Goal: Use online tool/utility: Utilize a website feature to perform a specific function

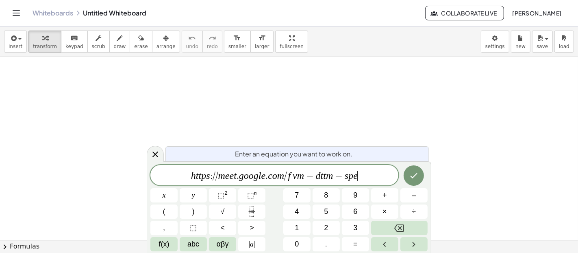
drag, startPoint x: 368, startPoint y: 171, endPoint x: 0, endPoint y: 181, distance: 368.2
click at [0, 181] on body "Graspable Math Activities Whiteboards Classes Account v1.30.2 | Privacy policy …" at bounding box center [289, 126] width 578 height 253
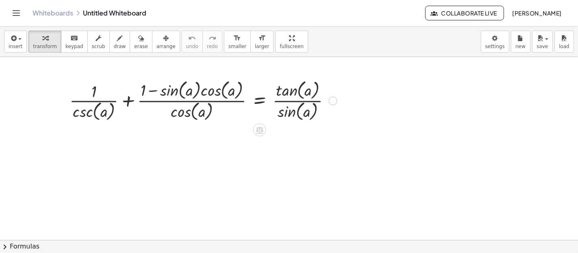
click at [331, 104] on div at bounding box center [333, 100] width 9 height 9
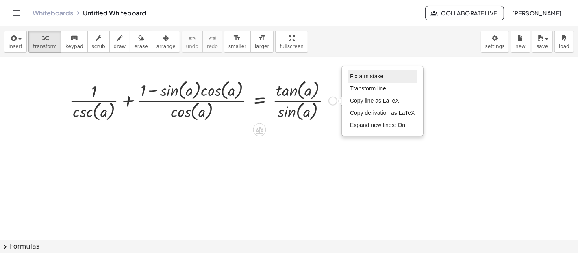
click at [373, 74] on span "Fix a mistake" at bounding box center [366, 76] width 33 height 7
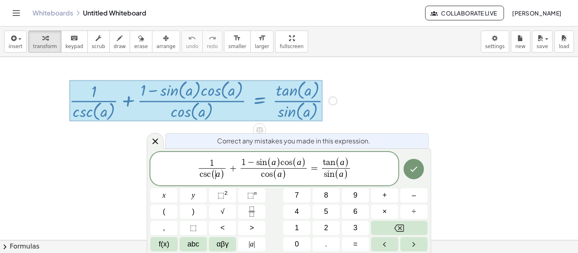
click at [215, 173] on span "( ​ a )" at bounding box center [217, 174] width 13 height 11
drag, startPoint x: 193, startPoint y: 174, endPoint x: 229, endPoint y: 175, distance: 36.2
click at [229, 175] on span "1 c s c ( a ) ​ + 1 − s i n ( a ) c o s ( a ) c o s ( a ) ​ = t a n ( a ) s i n…" at bounding box center [274, 169] width 248 height 25
click at [417, 166] on icon "Done" at bounding box center [414, 169] width 10 height 10
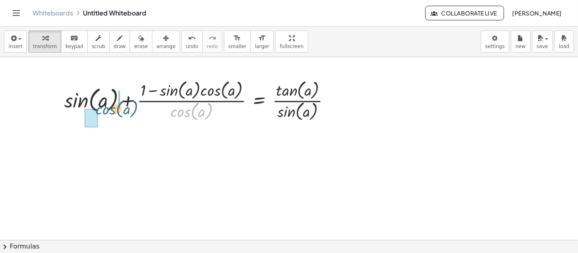
drag, startPoint x: 189, startPoint y: 111, endPoint x: 113, endPoint y: 109, distance: 76.1
click at [113, 109] on div at bounding box center [200, 99] width 281 height 45
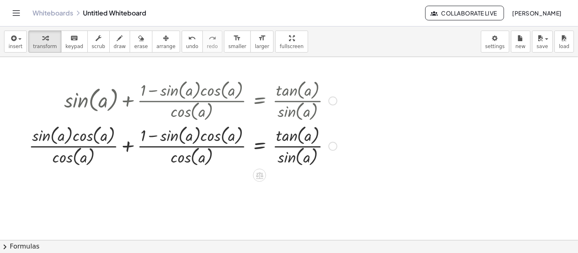
click at [127, 146] on div at bounding box center [183, 144] width 316 height 45
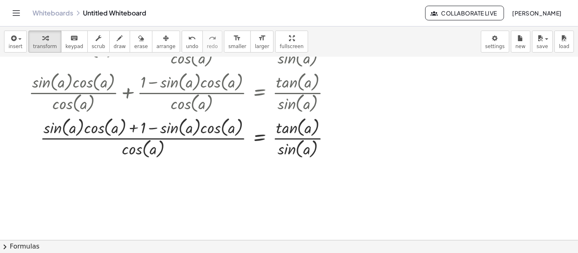
scroll to position [45, 0]
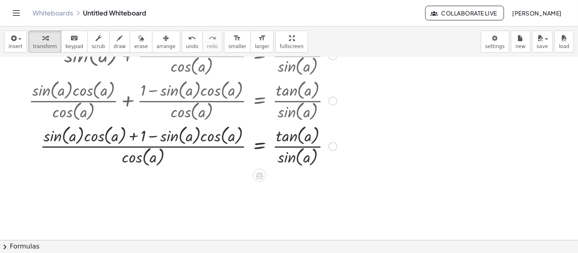
click at [152, 135] on div at bounding box center [183, 144] width 316 height 45
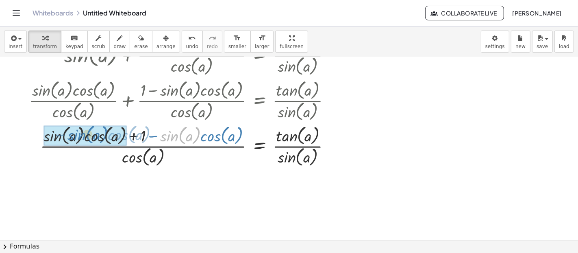
drag, startPoint x: 168, startPoint y: 135, endPoint x: 75, endPoint y: 134, distance: 92.3
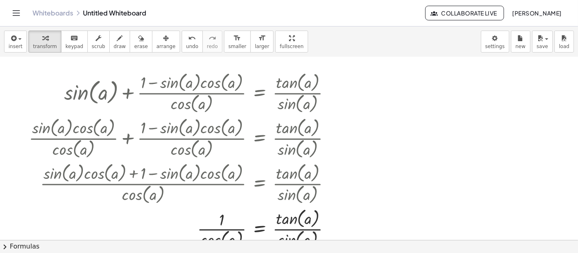
scroll to position [0, 0]
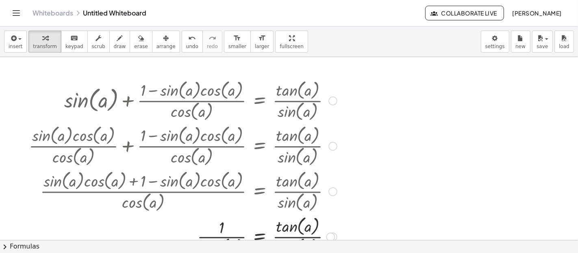
click at [335, 102] on div at bounding box center [333, 100] width 9 height 9
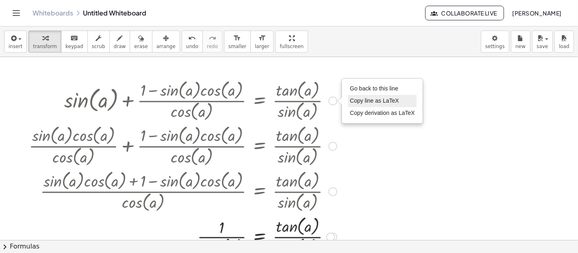
click at [376, 95] on li "Copy line as LaTeX" at bounding box center [382, 101] width 69 height 12
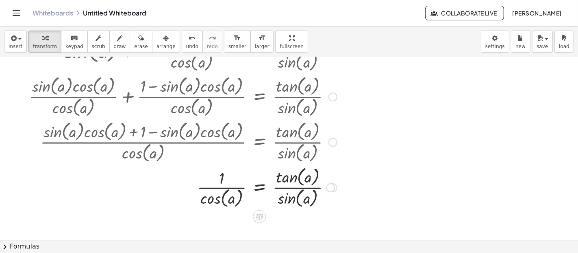
scroll to position [60, 0]
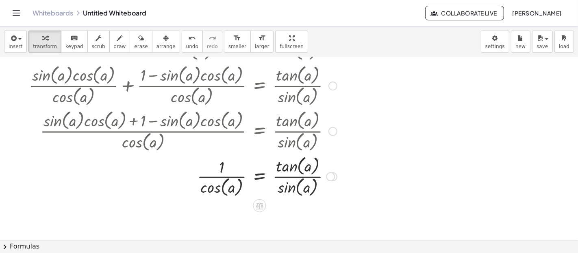
click at [335, 179] on div "Fix a mistake Transform line Copy line as LaTeX Copy derivation as LaTeX Expand…" at bounding box center [333, 176] width 9 height 9
click at [332, 177] on div "Transform line Copy line as LaTeX Copy derivation as LaTeX Expand new lines: On" at bounding box center [330, 176] width 9 height 9
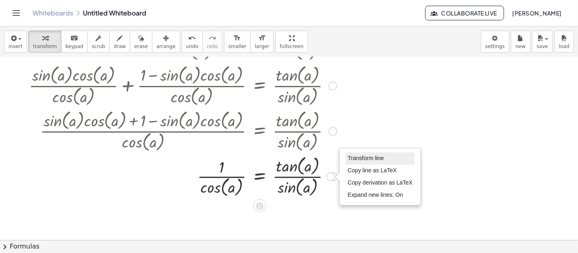
click at [352, 156] on span "Transform line" at bounding box center [366, 158] width 36 height 7
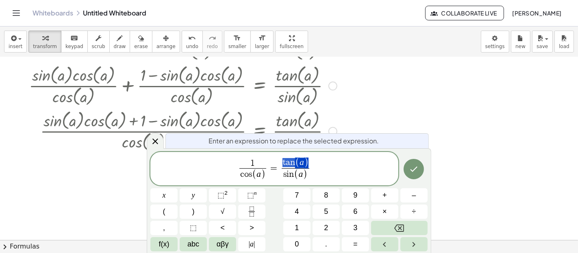
drag, startPoint x: 283, startPoint y: 161, endPoint x: 306, endPoint y: 161, distance: 23.2
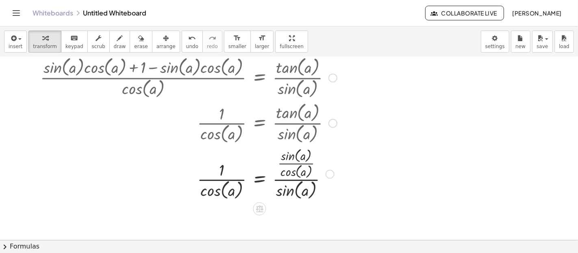
scroll to position [120, 0]
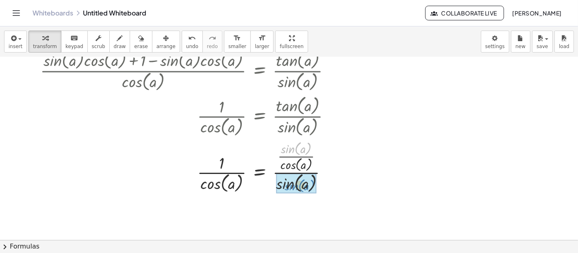
drag, startPoint x: 294, startPoint y: 146, endPoint x: 297, endPoint y: 183, distance: 37.1
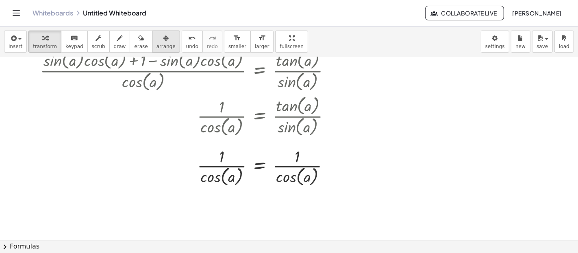
click at [163, 40] on icon "button" at bounding box center [166, 38] width 6 height 10
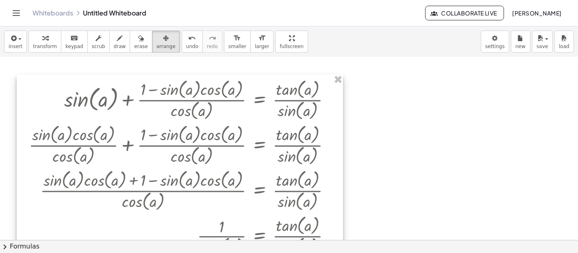
scroll to position [0, 0]
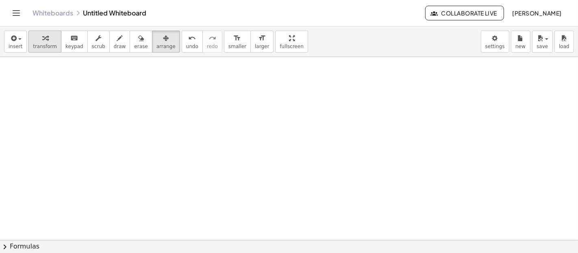
click at [45, 41] on div "button" at bounding box center [45, 38] width 24 height 10
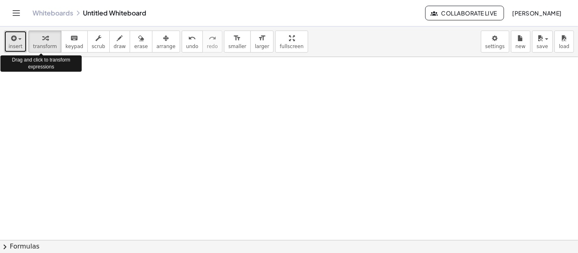
click at [11, 47] on span "insert" at bounding box center [16, 47] width 14 height 6
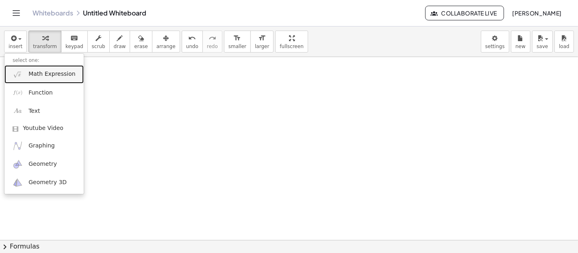
click at [34, 73] on span "Math Expression" at bounding box center [51, 74] width 47 height 8
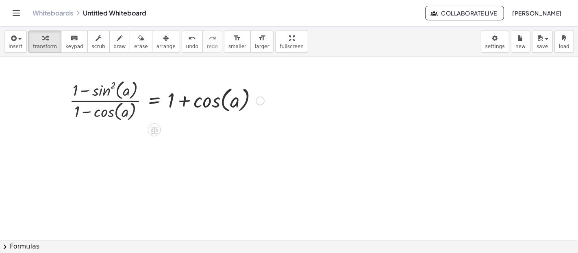
click at [264, 100] on div at bounding box center [260, 100] width 9 height 9
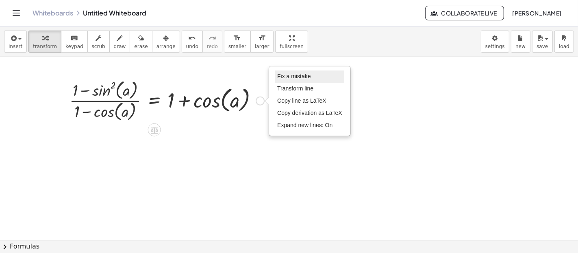
click at [306, 74] on span "Fix a mistake" at bounding box center [293, 76] width 33 height 7
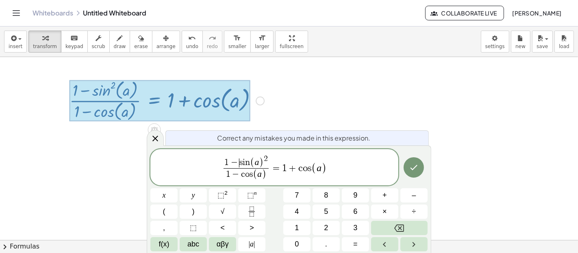
click at [234, 165] on span "−" at bounding box center [234, 162] width 11 height 9
click at [227, 160] on span "1" at bounding box center [227, 162] width 4 height 9
click at [230, 160] on span "−" at bounding box center [234, 162] width 11 height 9
drag, startPoint x: 222, startPoint y: 161, endPoint x: 227, endPoint y: 161, distance: 4.9
drag, startPoint x: 241, startPoint y: 159, endPoint x: 266, endPoint y: 157, distance: 25.7
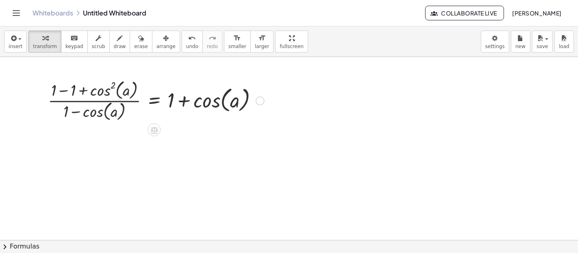
click at [68, 90] on div at bounding box center [156, 99] width 224 height 45
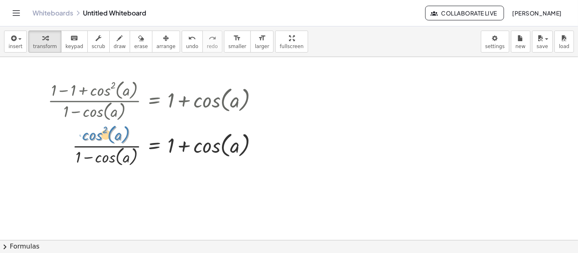
click at [95, 134] on div at bounding box center [156, 144] width 224 height 45
drag, startPoint x: 100, startPoint y: 158, endPoint x: 94, endPoint y: 180, distance: 23.2
click at [94, 180] on div at bounding box center [289, 240] width 578 height 366
click at [253, 145] on div at bounding box center [156, 144] width 224 height 45
click at [259, 145] on div at bounding box center [257, 146] width 9 height 9
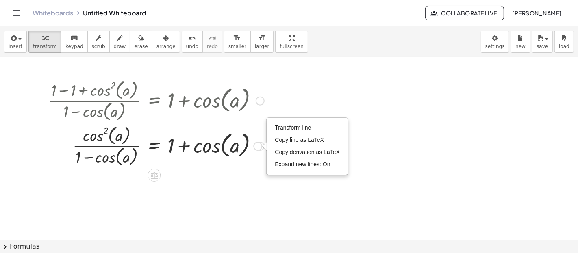
click at [257, 101] on div at bounding box center [260, 100] width 9 height 9
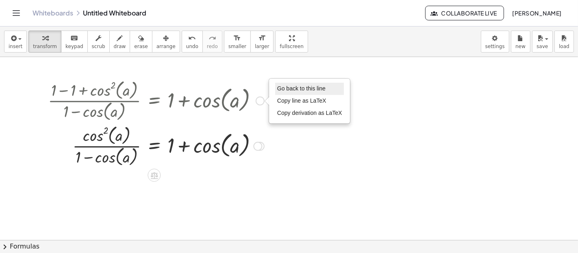
click at [285, 88] on span "Go back to this line" at bounding box center [301, 88] width 48 height 7
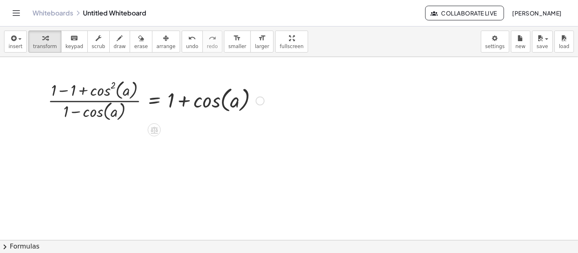
click at [264, 99] on div "Go back to this line Copy line as LaTeX Copy derivation as LaTeX" at bounding box center [260, 100] width 9 height 9
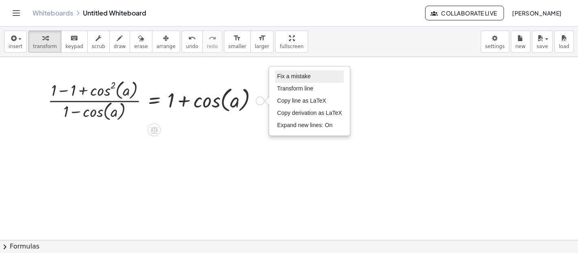
click at [294, 74] on span "Fix a mistake" at bounding box center [293, 76] width 33 height 7
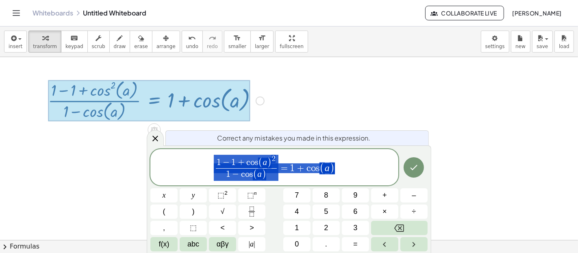
drag, startPoint x: 207, startPoint y: 155, endPoint x: 365, endPoint y: 166, distance: 158.6
click at [365, 166] on span "1 − 1 + c o s ( a ) 2 1 − c o s ( a ) ​ = 1 + c o s ( a )" at bounding box center [274, 168] width 248 height 28
